Goal: Use online tool/utility: Utilize a website feature to perform a specific function

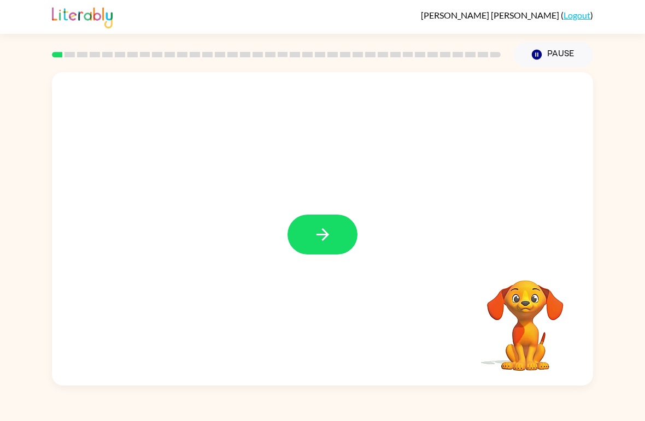
click at [327, 236] on icon "button" at bounding box center [322, 234] width 13 height 13
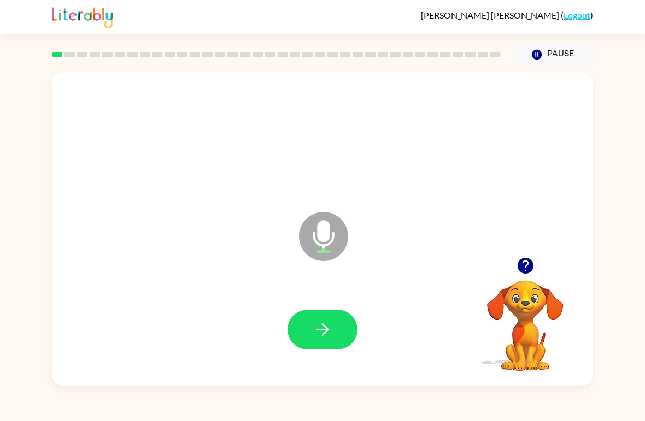
click at [315, 320] on button "button" at bounding box center [322, 330] width 70 height 40
click at [311, 335] on button "button" at bounding box center [322, 330] width 70 height 40
click at [328, 337] on icon "button" at bounding box center [322, 329] width 19 height 19
click at [317, 331] on icon "button" at bounding box center [322, 329] width 13 height 13
click at [316, 328] on icon "button" at bounding box center [322, 329] width 19 height 19
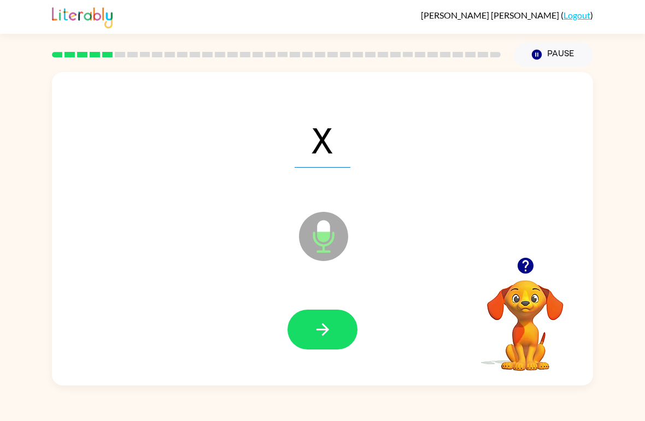
click at [312, 334] on button "button" at bounding box center [322, 330] width 70 height 40
click at [319, 331] on icon "button" at bounding box center [322, 329] width 13 height 13
click at [323, 332] on icon "button" at bounding box center [322, 329] width 19 height 19
click at [317, 331] on icon "button" at bounding box center [322, 329] width 13 height 13
click at [322, 328] on icon "button" at bounding box center [322, 329] width 19 height 19
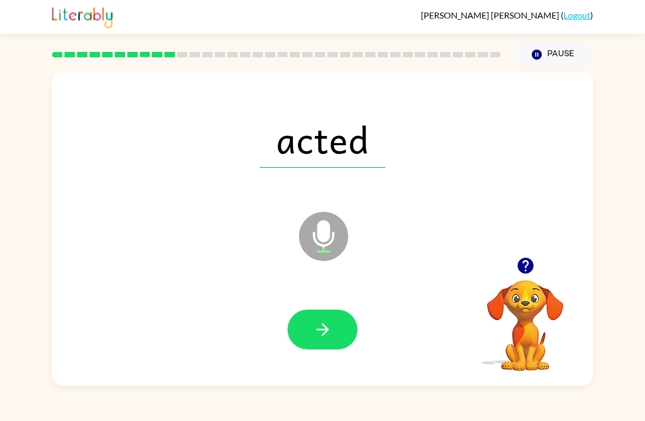
click at [321, 332] on icon "button" at bounding box center [322, 329] width 19 height 19
click at [320, 331] on icon "button" at bounding box center [322, 329] width 13 height 13
click at [323, 334] on icon "button" at bounding box center [322, 329] width 13 height 13
click at [320, 329] on icon "button" at bounding box center [322, 329] width 19 height 19
click at [326, 328] on icon "button" at bounding box center [322, 329] width 13 height 13
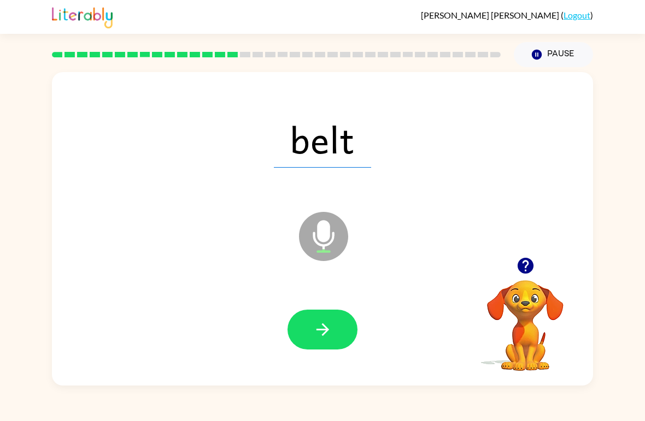
click at [323, 329] on icon "button" at bounding box center [322, 329] width 19 height 19
click at [325, 333] on icon "button" at bounding box center [322, 329] width 13 height 13
click at [326, 331] on icon "button" at bounding box center [322, 329] width 13 height 13
click at [321, 331] on icon "button" at bounding box center [322, 329] width 13 height 13
click at [324, 334] on icon "button" at bounding box center [322, 329] width 13 height 13
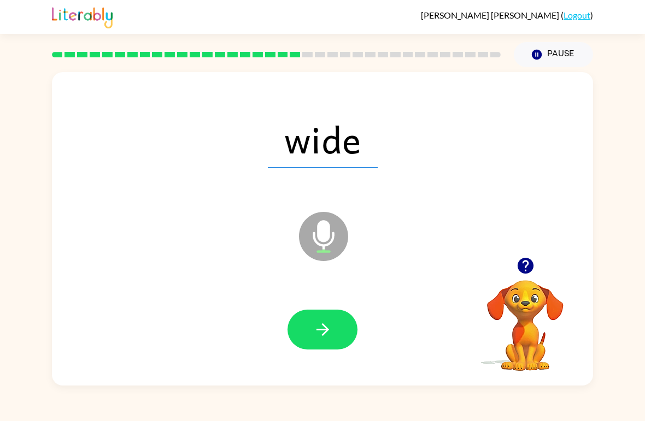
click at [323, 328] on icon "button" at bounding box center [322, 329] width 19 height 19
click at [325, 329] on icon "button" at bounding box center [322, 329] width 19 height 19
click at [327, 328] on icon "button" at bounding box center [322, 329] width 13 height 13
click at [318, 329] on icon "button" at bounding box center [322, 329] width 19 height 19
click at [322, 333] on icon "button" at bounding box center [322, 329] width 19 height 19
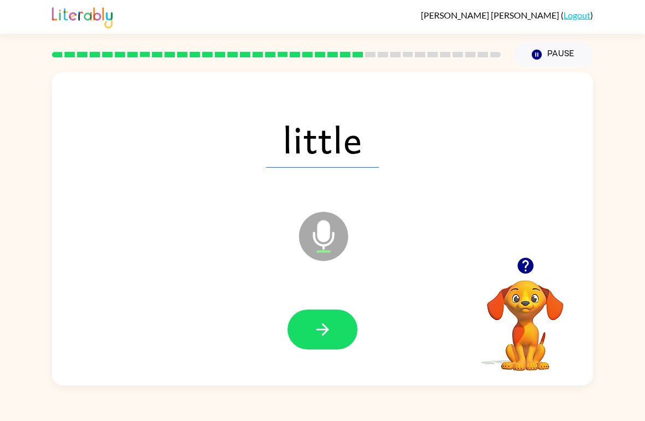
click at [326, 325] on icon "button" at bounding box center [322, 329] width 19 height 19
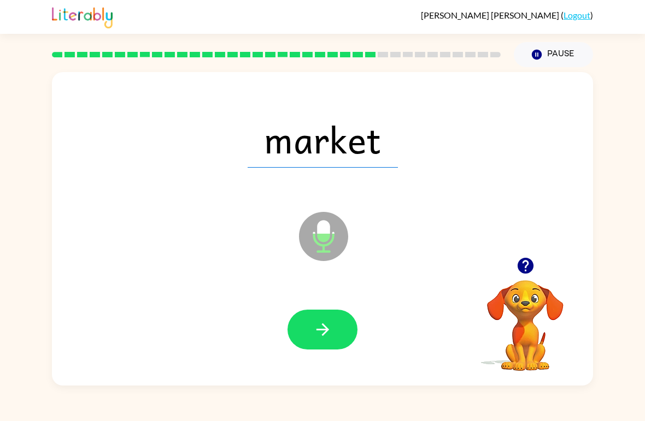
click at [322, 332] on icon "button" at bounding box center [322, 329] width 19 height 19
click at [324, 330] on icon "button" at bounding box center [322, 329] width 13 height 13
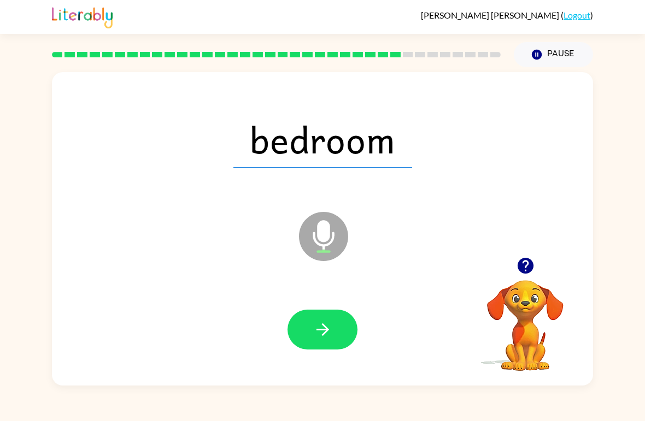
click at [323, 332] on icon "button" at bounding box center [322, 329] width 19 height 19
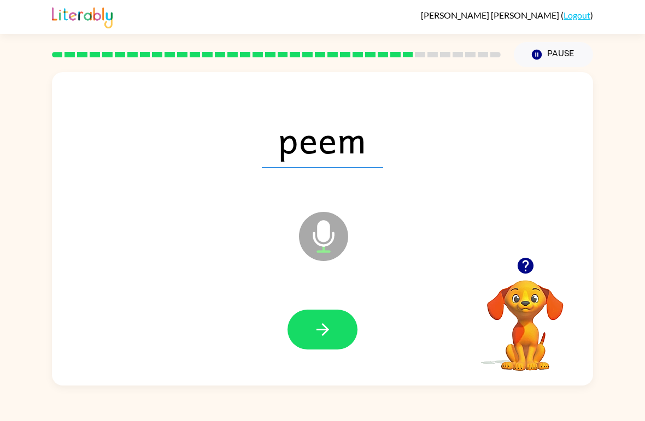
click at [328, 329] on icon "button" at bounding box center [322, 329] width 19 height 19
click at [331, 344] on button "button" at bounding box center [322, 330] width 70 height 40
click at [320, 327] on icon "button" at bounding box center [322, 329] width 19 height 19
click at [317, 334] on icon "button" at bounding box center [322, 329] width 19 height 19
click at [324, 322] on icon "button" at bounding box center [322, 329] width 19 height 19
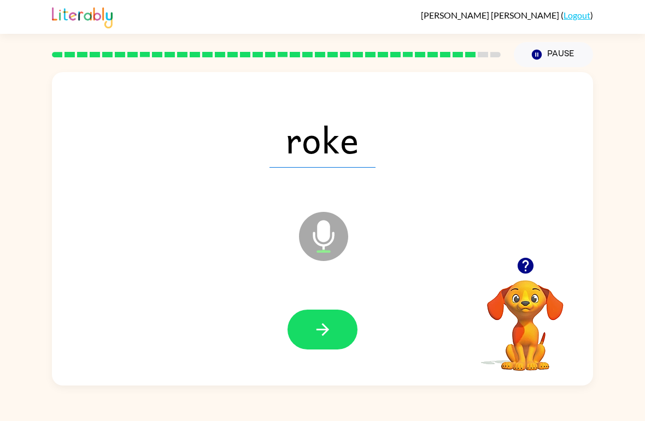
click at [326, 333] on icon "button" at bounding box center [322, 329] width 13 height 13
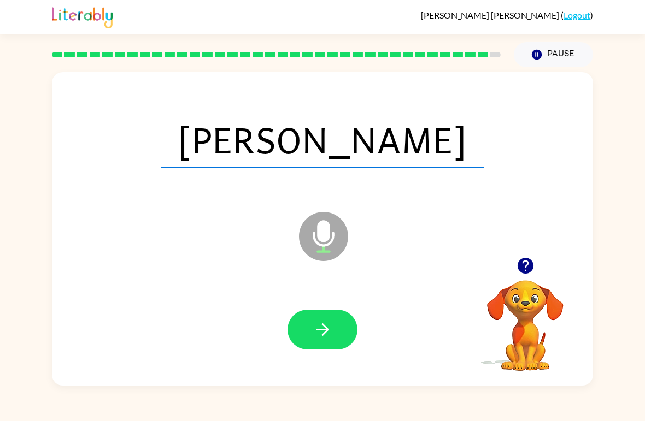
click at [319, 335] on icon "button" at bounding box center [322, 329] width 19 height 19
